Goal: Task Accomplishment & Management: Complete application form

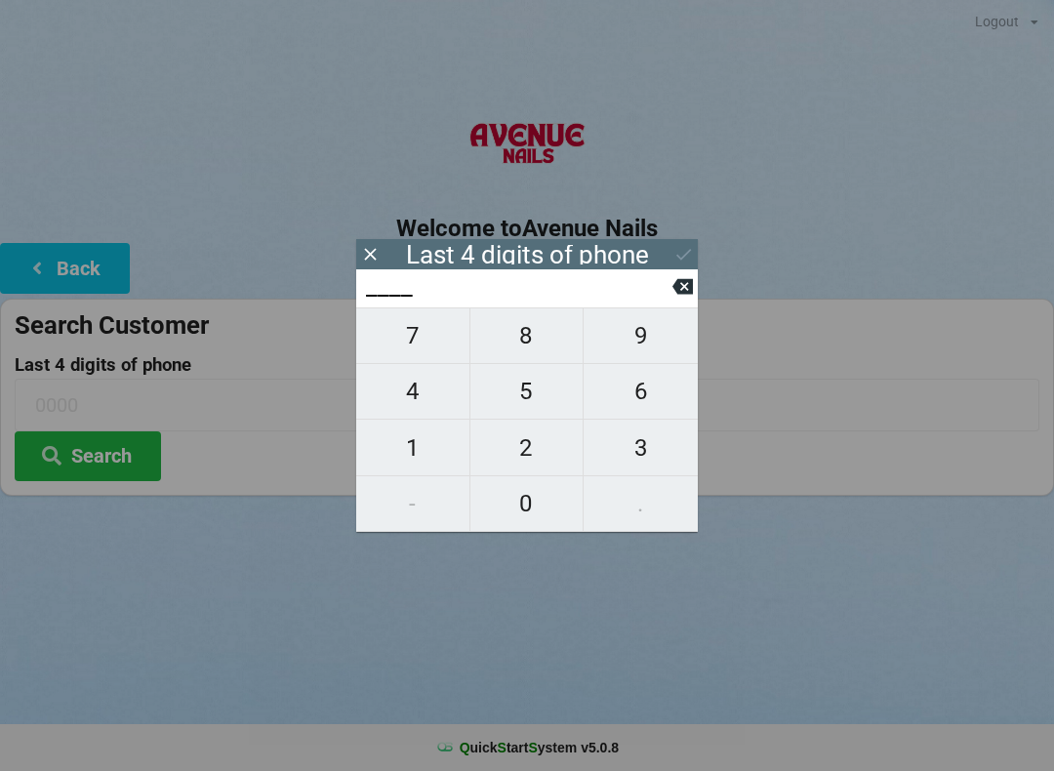
click at [533, 442] on span "2" at bounding box center [527, 448] width 113 height 41
type input "2___"
click at [639, 445] on span "3" at bounding box center [641, 448] width 114 height 41
type input "23__"
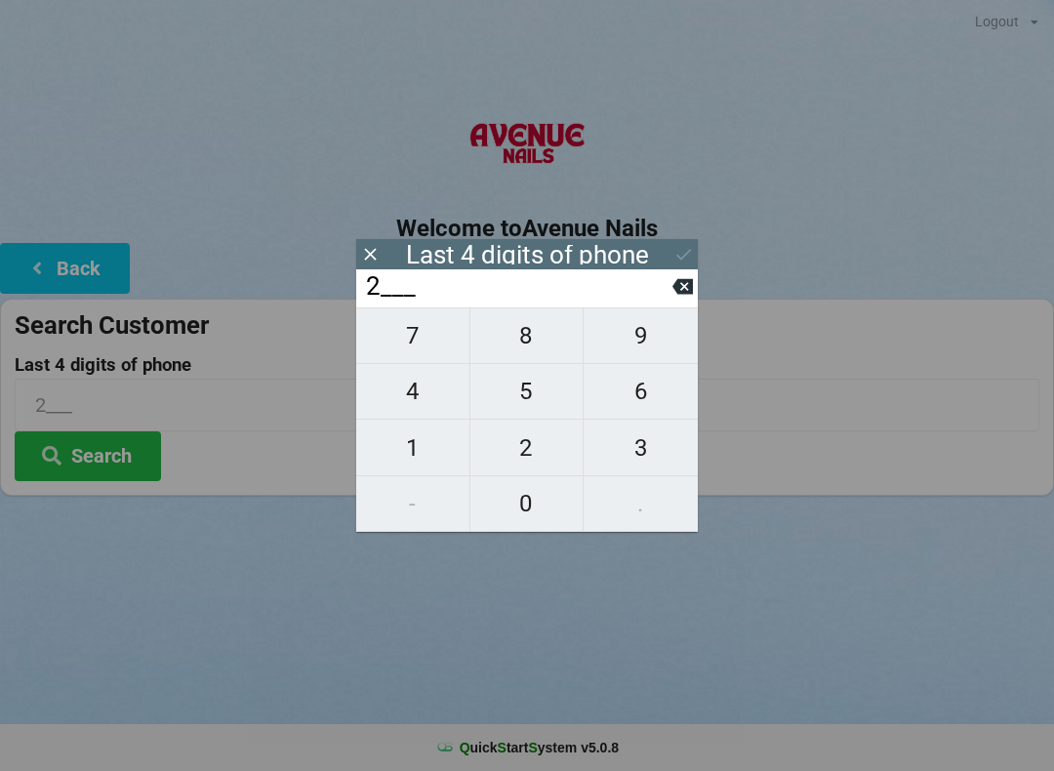
type input "23__"
click at [428, 391] on span "4" at bounding box center [412, 391] width 113 height 41
type input "234_"
click at [530, 440] on span "2" at bounding box center [527, 448] width 113 height 41
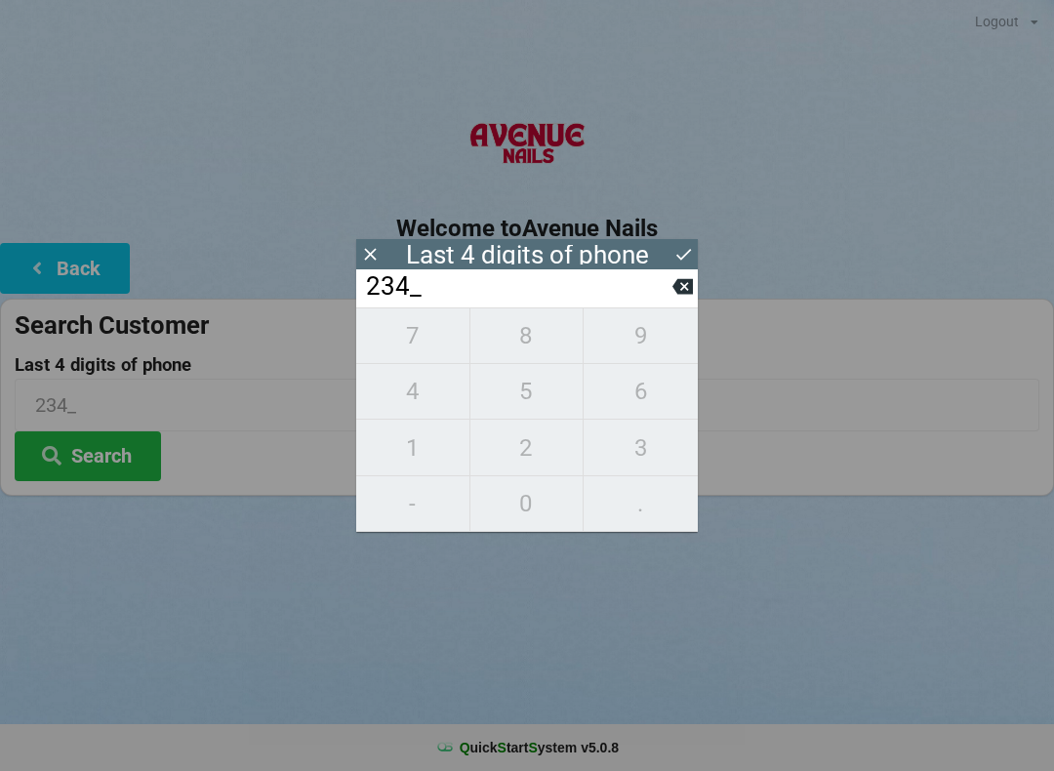
type input "2342"
click at [689, 241] on button at bounding box center [684, 254] width 21 height 26
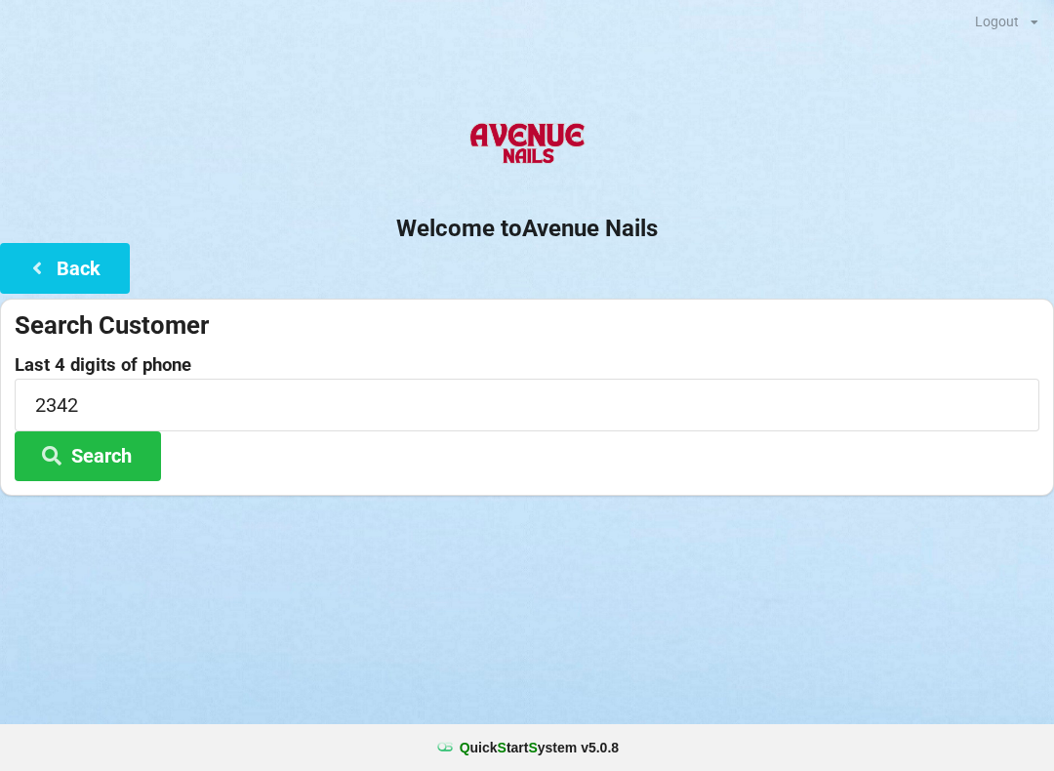
click at [129, 438] on button "Search" at bounding box center [88, 457] width 146 height 50
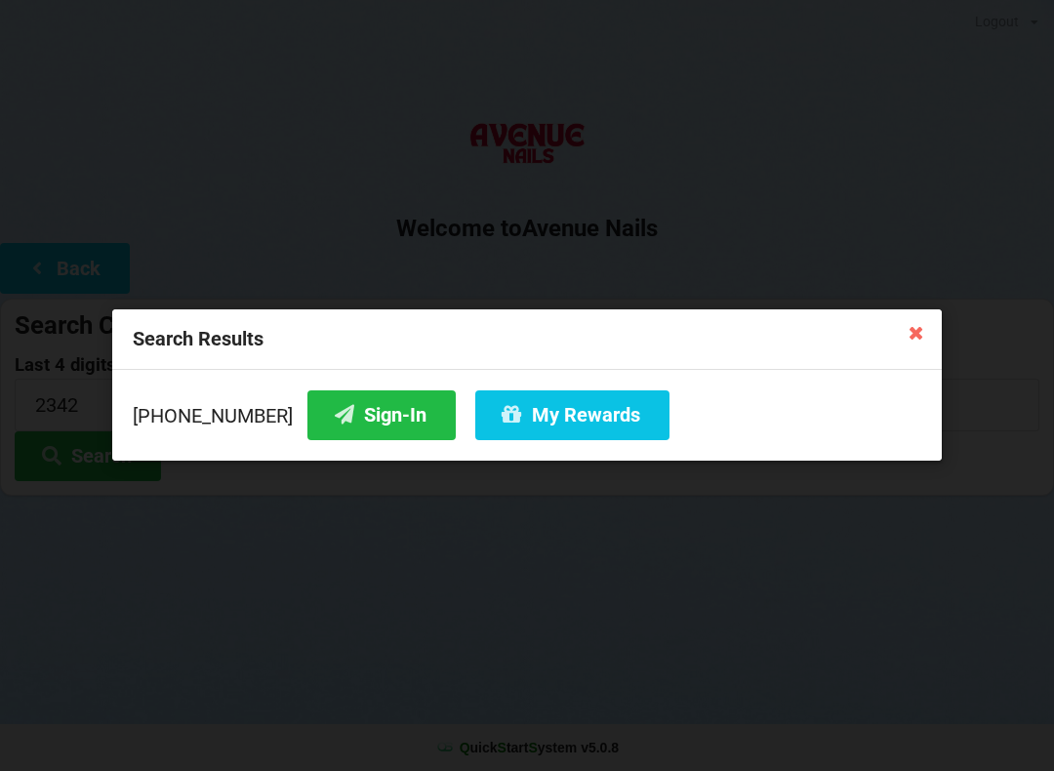
click at [377, 406] on button "Sign-In" at bounding box center [382, 416] width 148 height 50
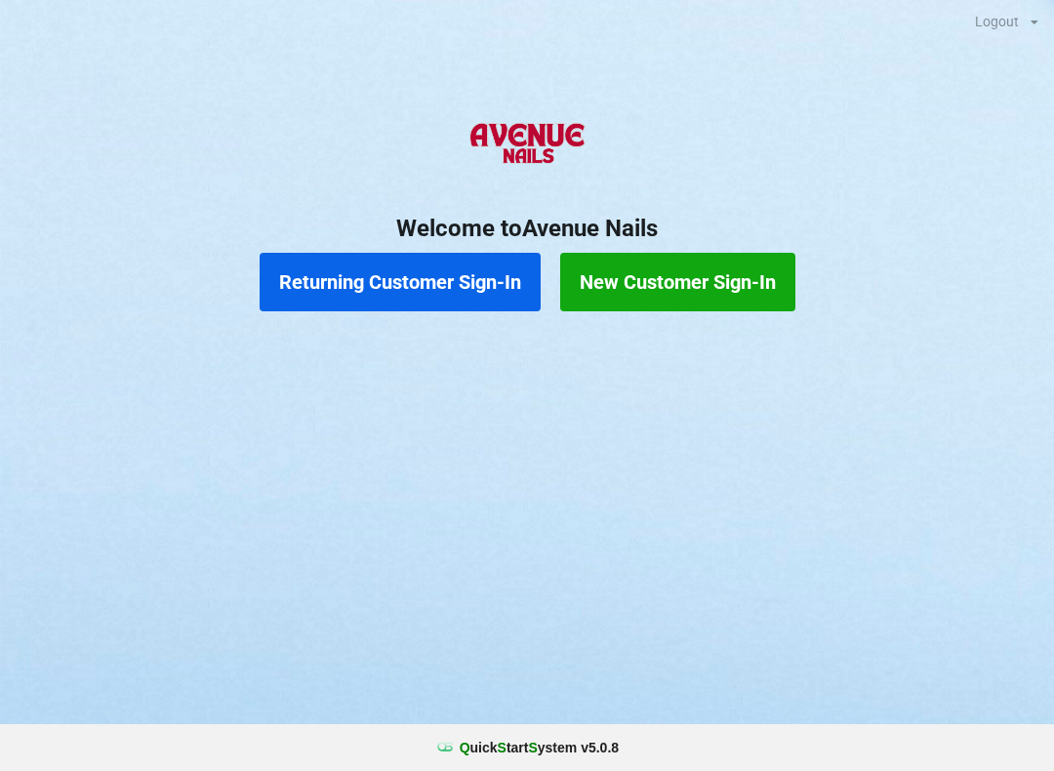
click at [401, 260] on button "Returning Customer Sign-In" at bounding box center [400, 282] width 281 height 59
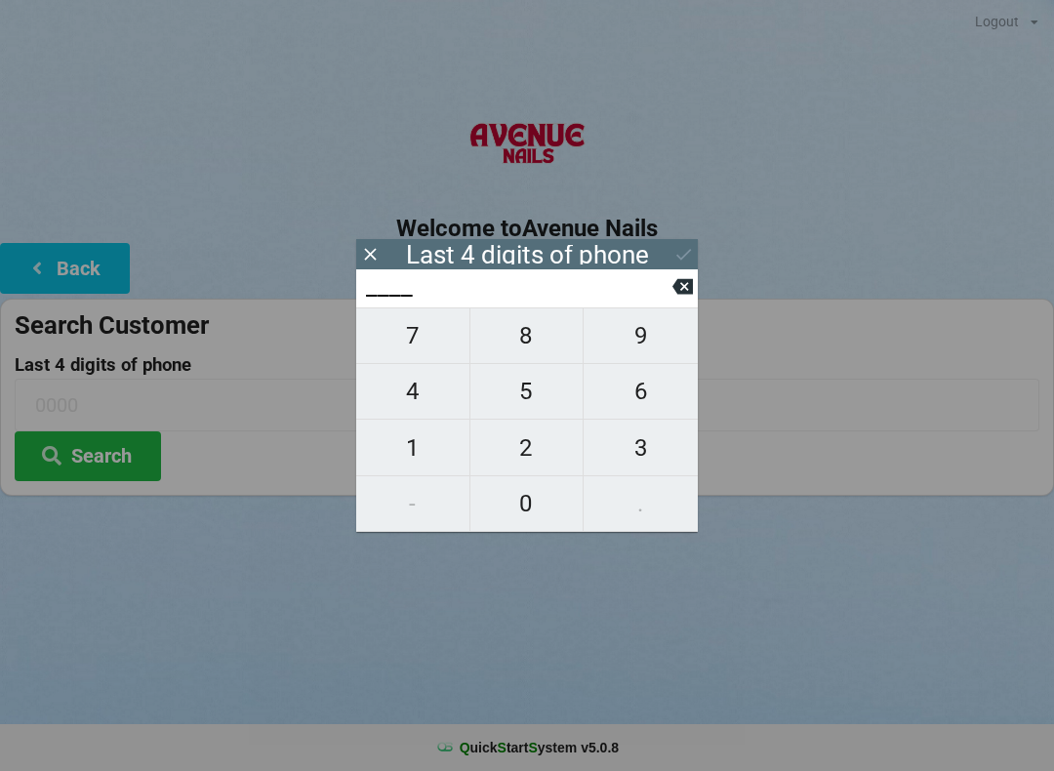
click at [615, 409] on span "6" at bounding box center [641, 391] width 114 height 41
type input "6___"
click at [533, 446] on span "2" at bounding box center [527, 448] width 113 height 41
type input "62__"
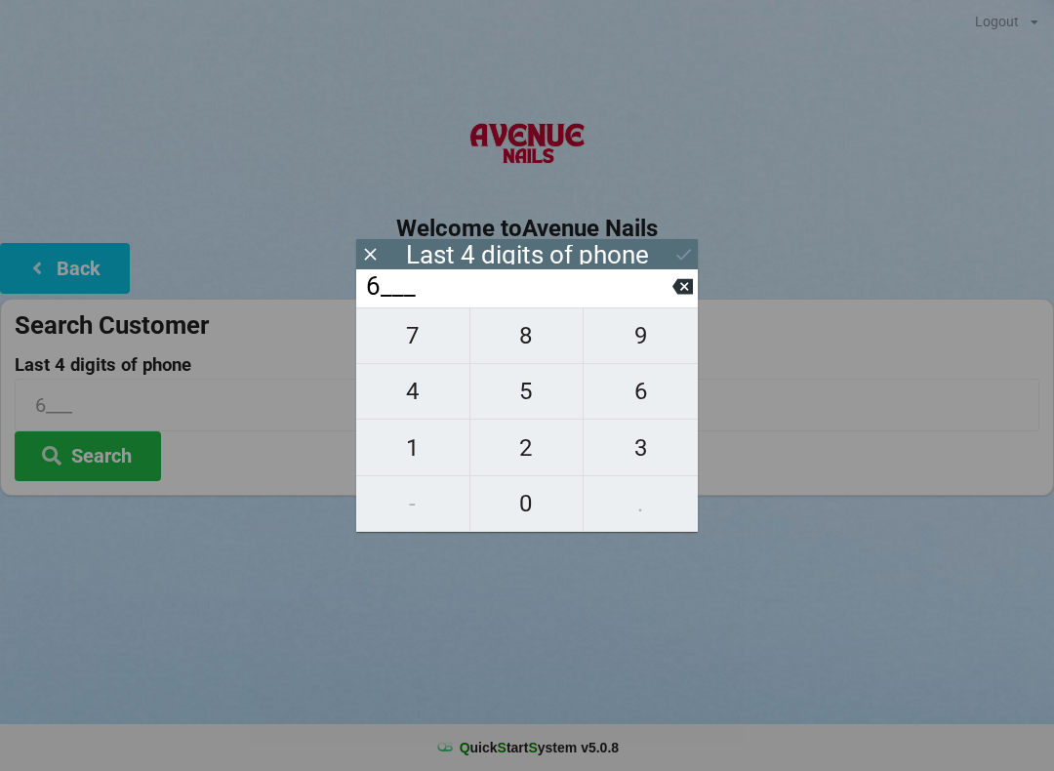
type input "62__"
click at [541, 503] on span "0" at bounding box center [527, 503] width 113 height 41
type input "620_"
click at [418, 447] on span "1" at bounding box center [412, 448] width 113 height 41
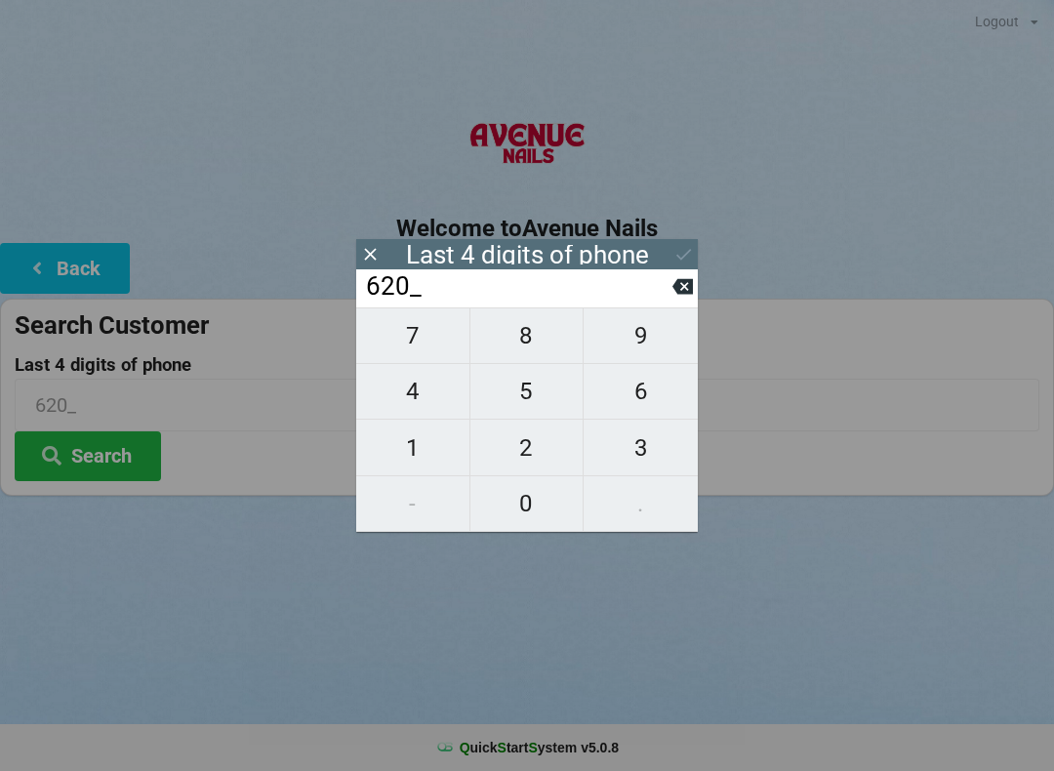
type input "6201"
click at [681, 251] on icon at bounding box center [684, 254] width 21 height 21
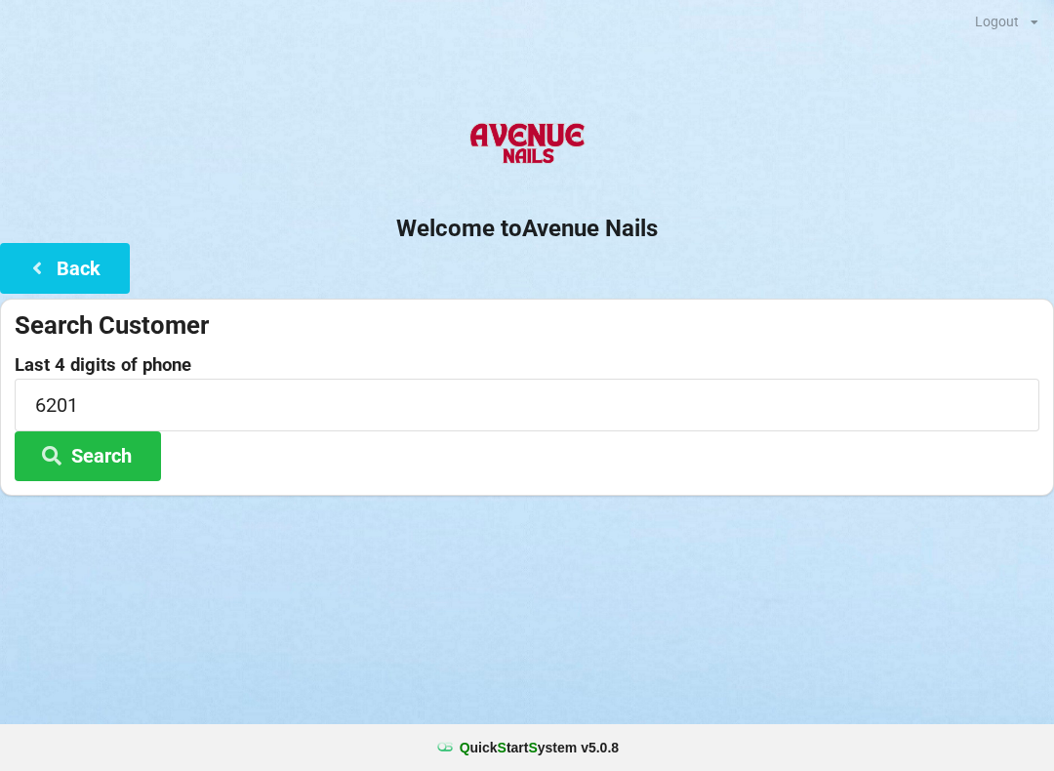
click at [123, 476] on button "Search" at bounding box center [88, 457] width 146 height 50
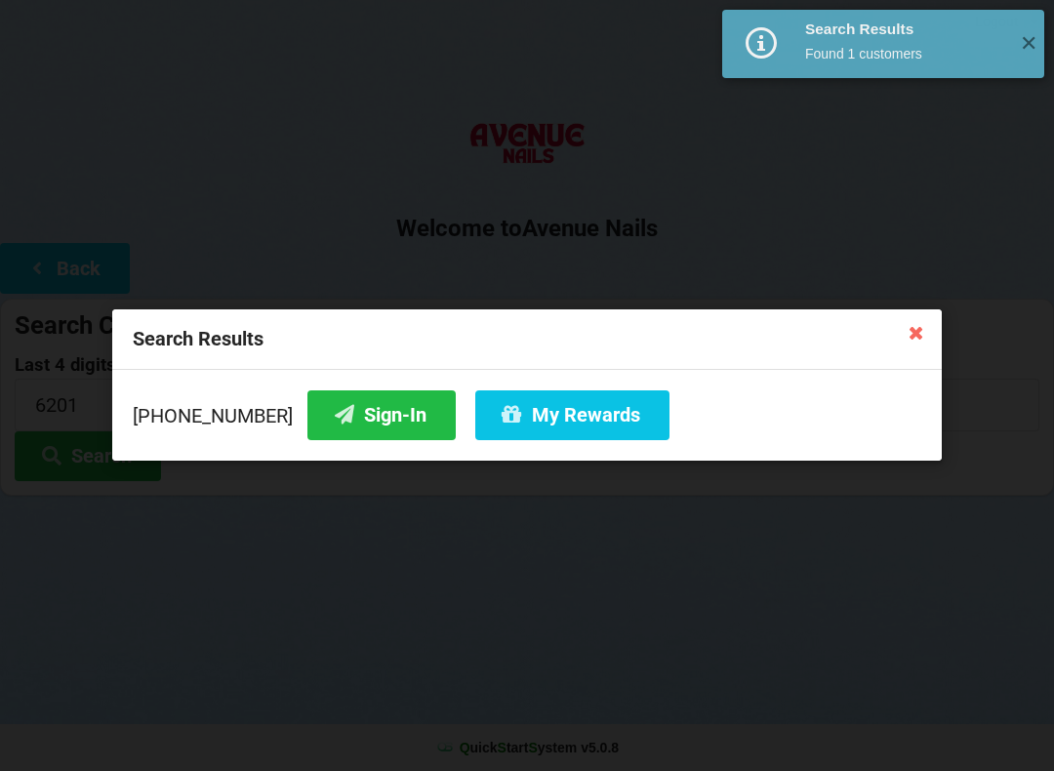
click at [352, 406] on button "Sign-In" at bounding box center [382, 416] width 148 height 50
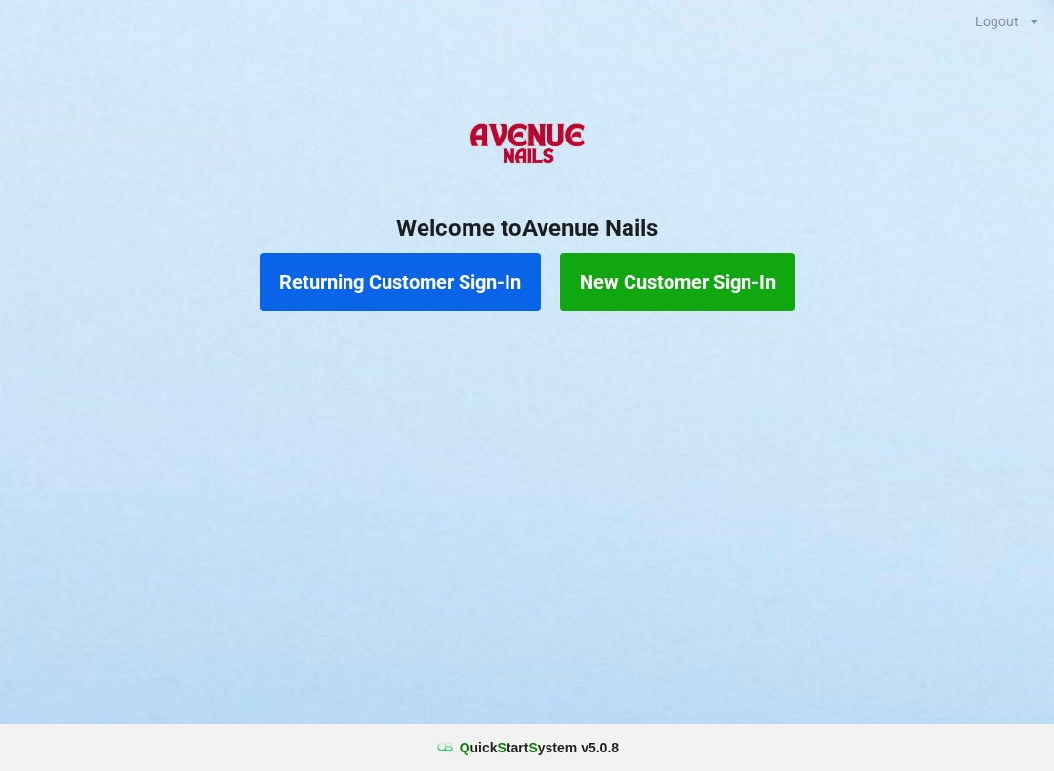
click at [665, 240] on h2 "Welcome to [GEOGRAPHIC_DATA]" at bounding box center [527, 229] width 1054 height 30
click at [702, 274] on button "New Customer Sign-In" at bounding box center [677, 282] width 235 height 59
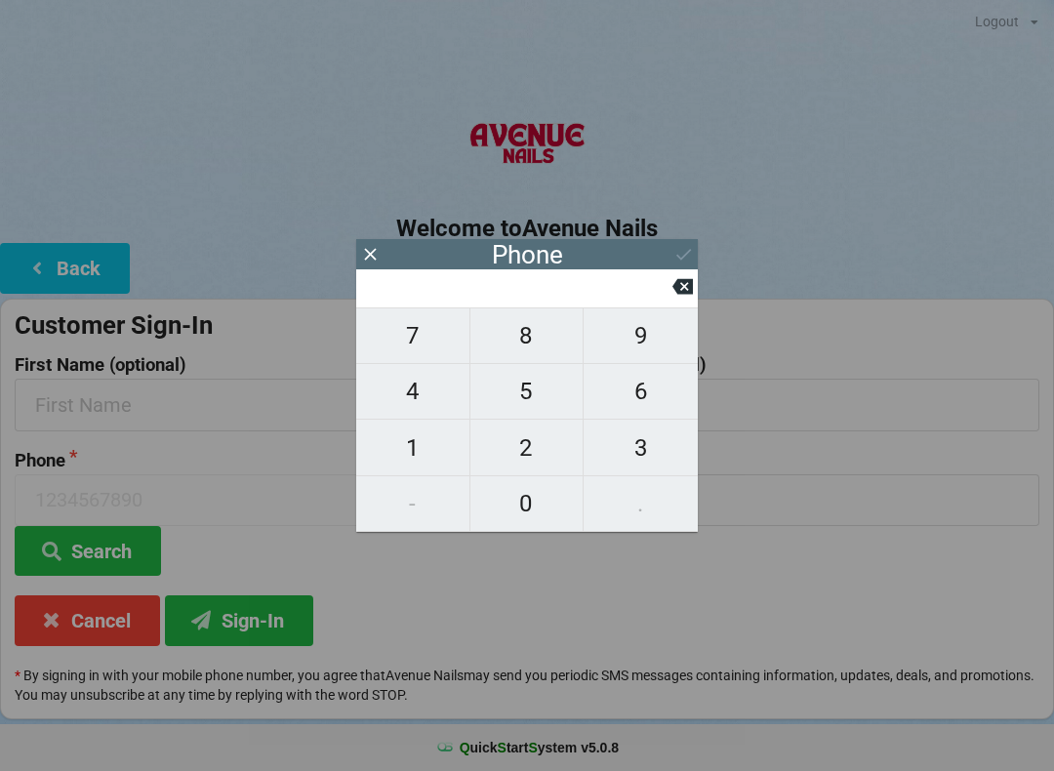
click at [630, 342] on span "9" at bounding box center [641, 335] width 114 height 41
type input "9"
click at [413, 450] on span "1" at bounding box center [412, 448] width 113 height 41
type input "91"
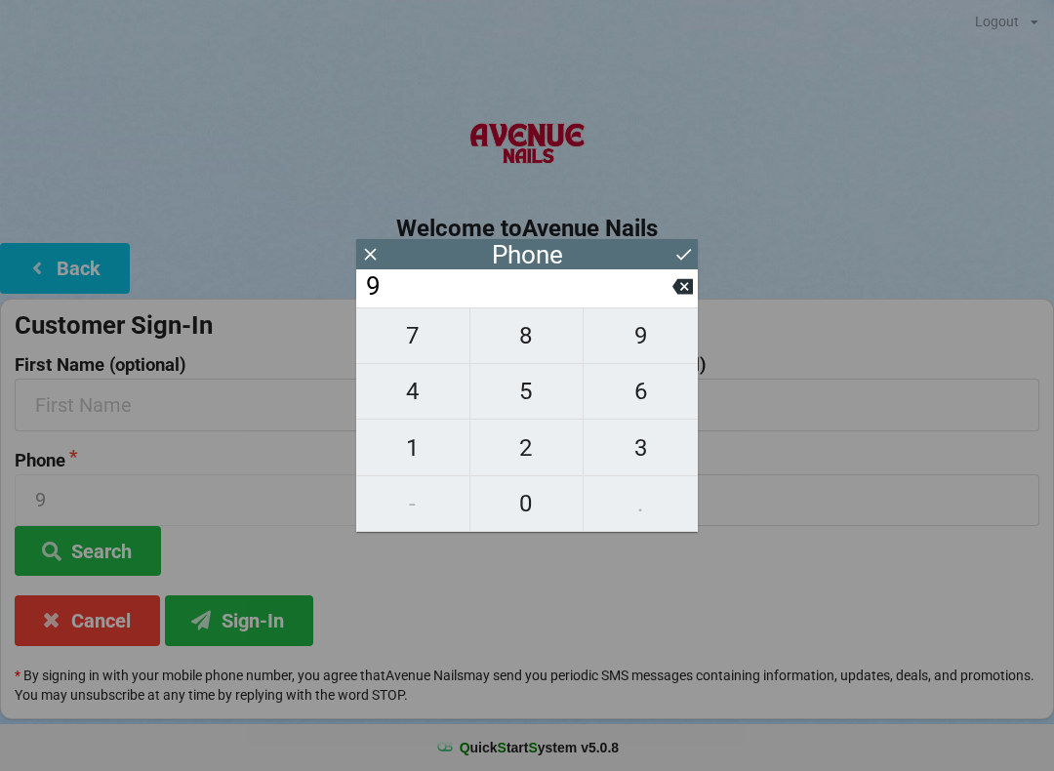
type input "91"
click at [649, 322] on button "9" at bounding box center [641, 336] width 114 height 57
type input "919"
click at [526, 458] on span "2" at bounding box center [527, 448] width 113 height 41
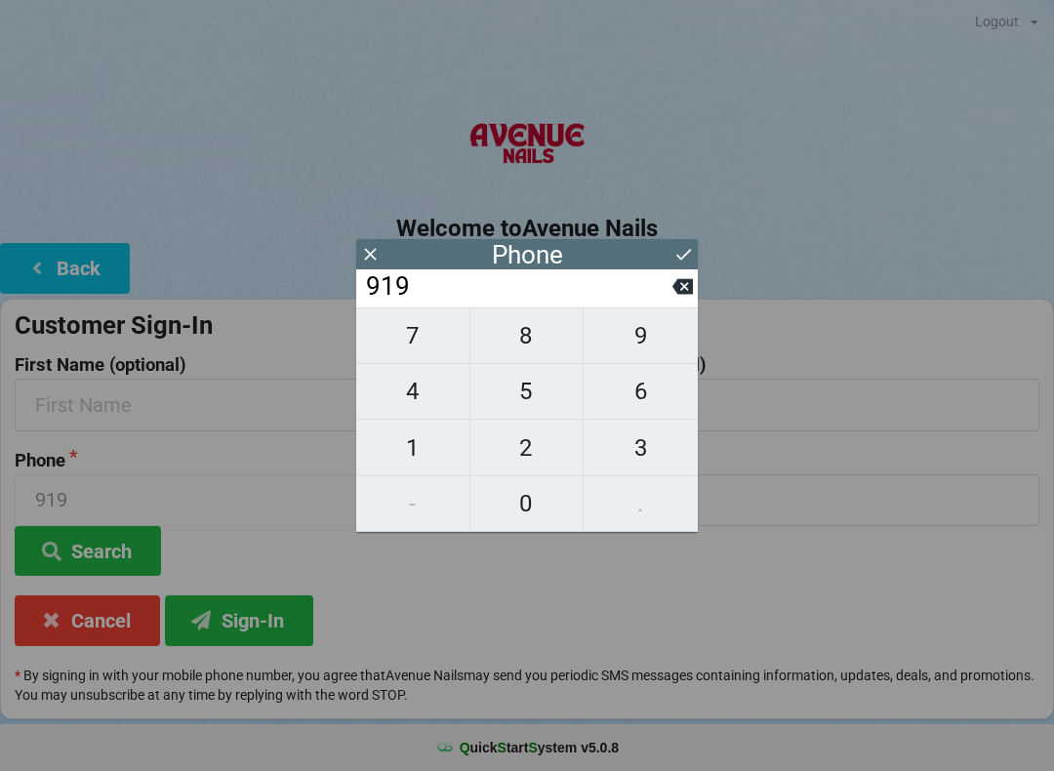
type input "9192"
click at [555, 323] on button "8" at bounding box center [528, 336] width 114 height 57
type input "91928"
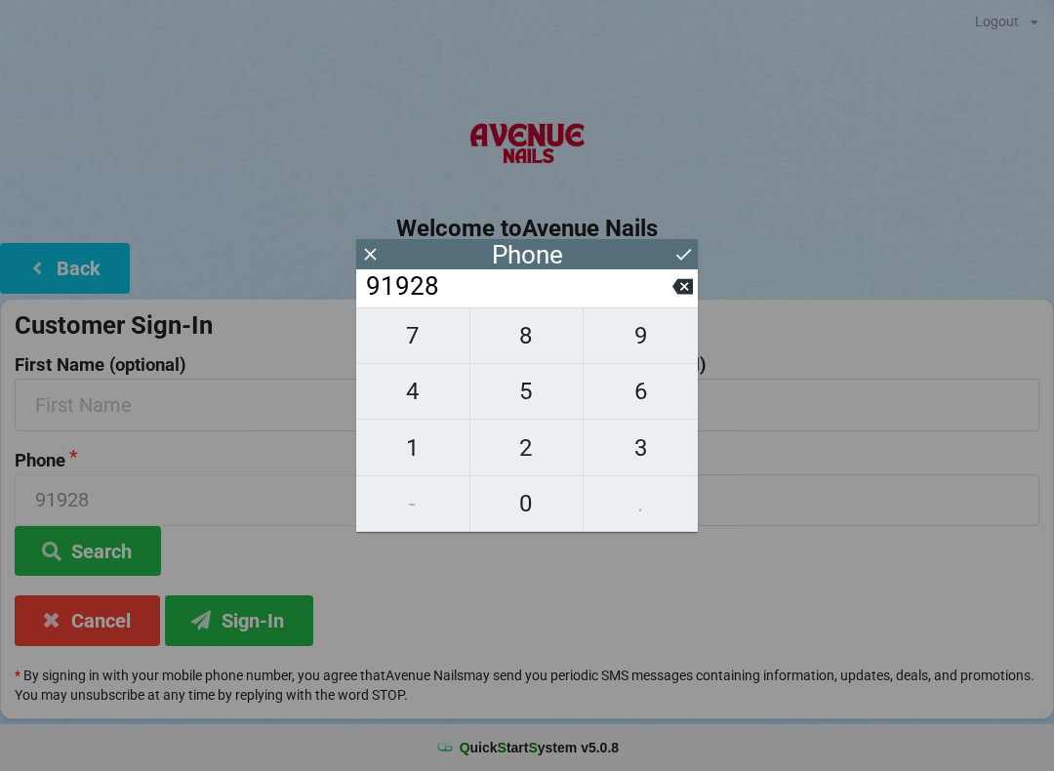
click at [524, 509] on span "0" at bounding box center [527, 503] width 113 height 41
type input "919280"
click at [399, 373] on button "4" at bounding box center [413, 392] width 114 height 56
type input "9192804"
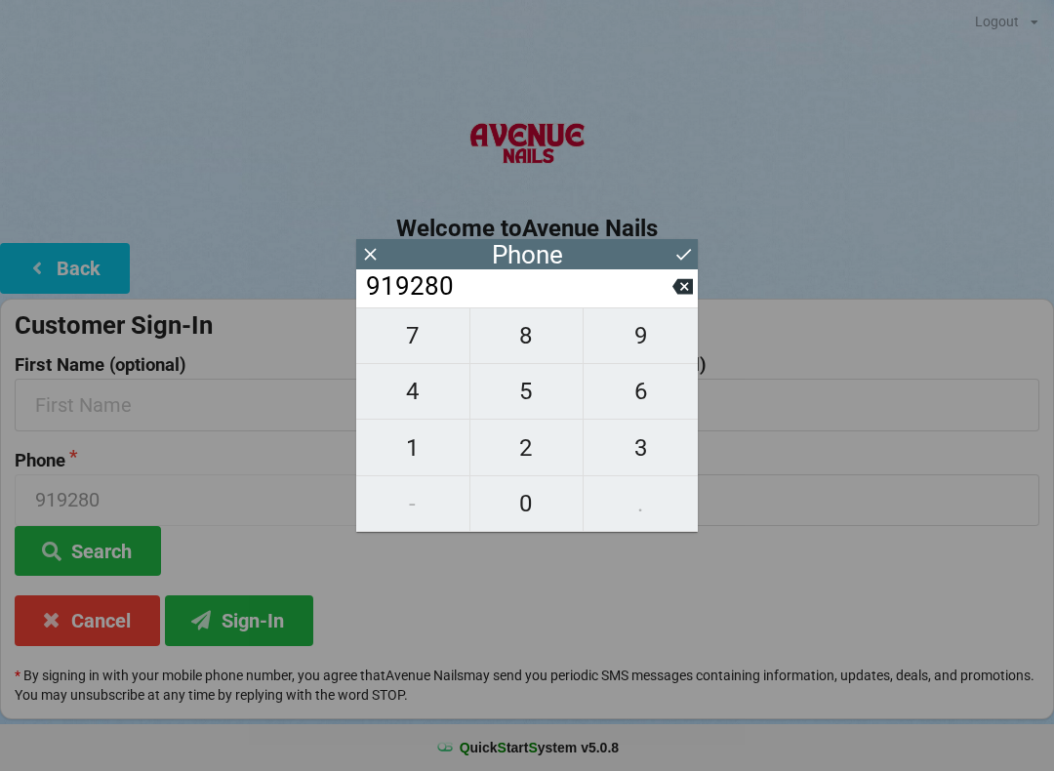
type input "9192804"
click at [654, 456] on span "3" at bounding box center [641, 448] width 114 height 41
type input "91928043"
click at [517, 329] on span "8" at bounding box center [527, 335] width 113 height 41
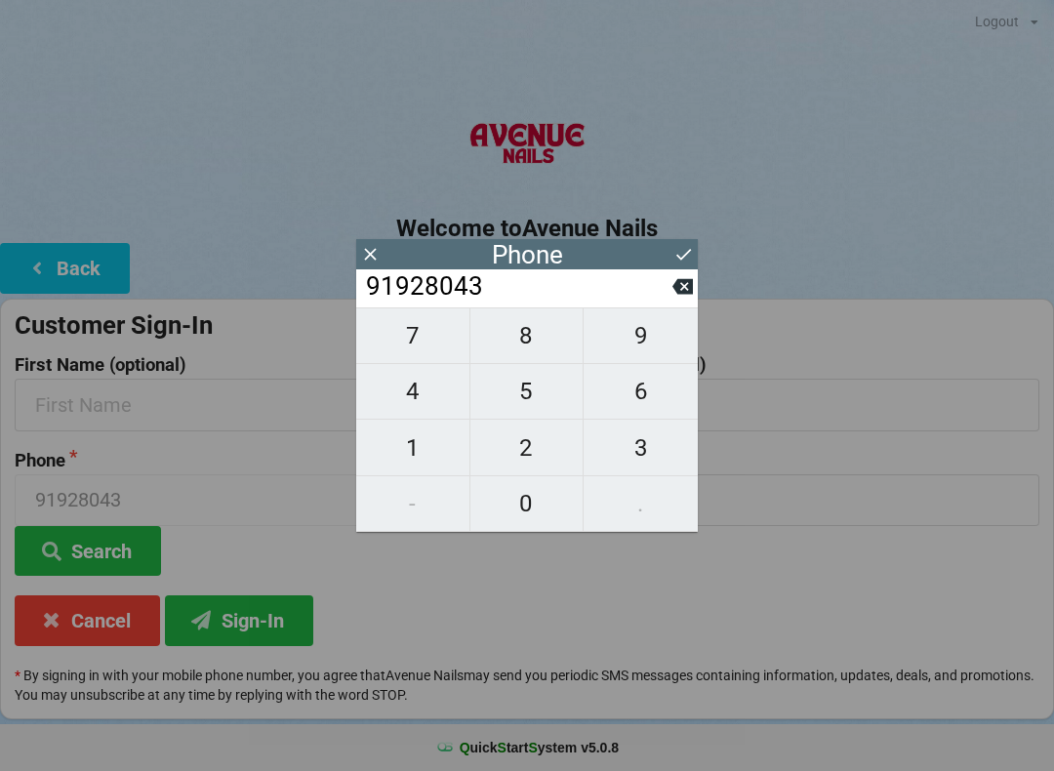
type input "919280438"
click at [638, 328] on span "9" at bounding box center [641, 335] width 114 height 41
type input "9192804389"
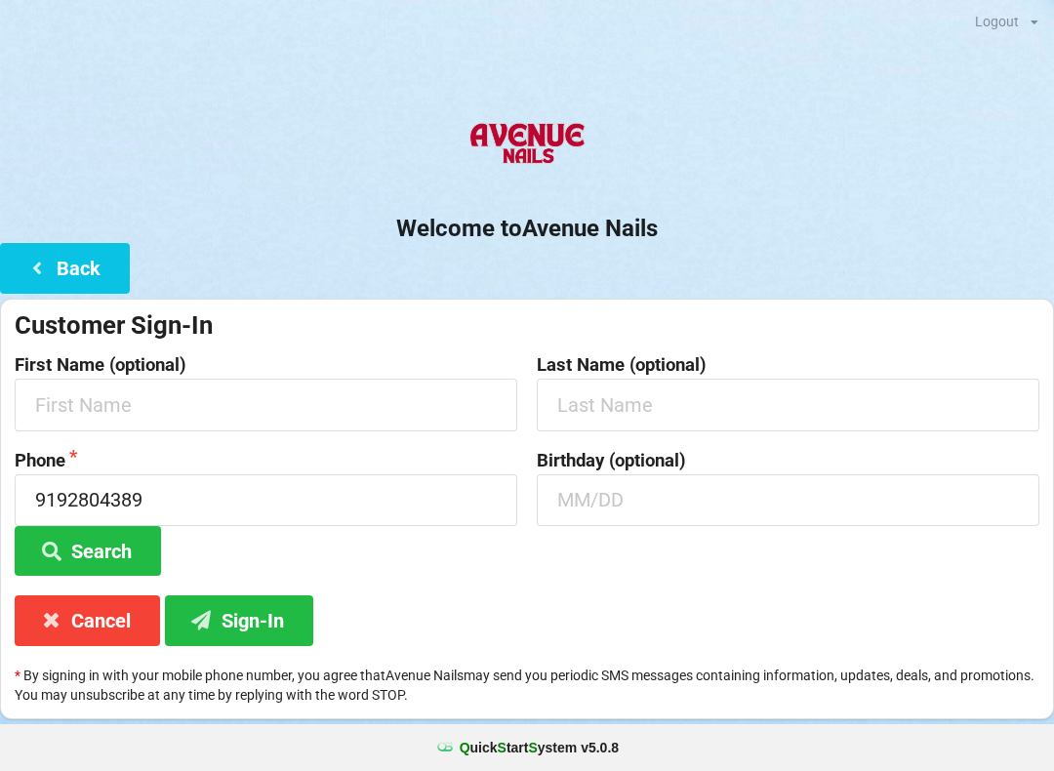
click at [680, 277] on div "Welcome to Avenue Nails Back Customer Sign-In First Name (optional) Last Name (…" at bounding box center [527, 412] width 1054 height 613
